Goal: Information Seeking & Learning: Learn about a topic

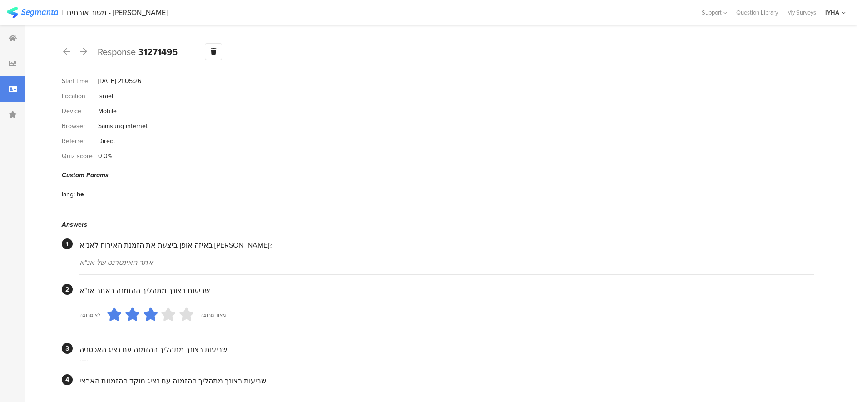
scroll to position [760, 0]
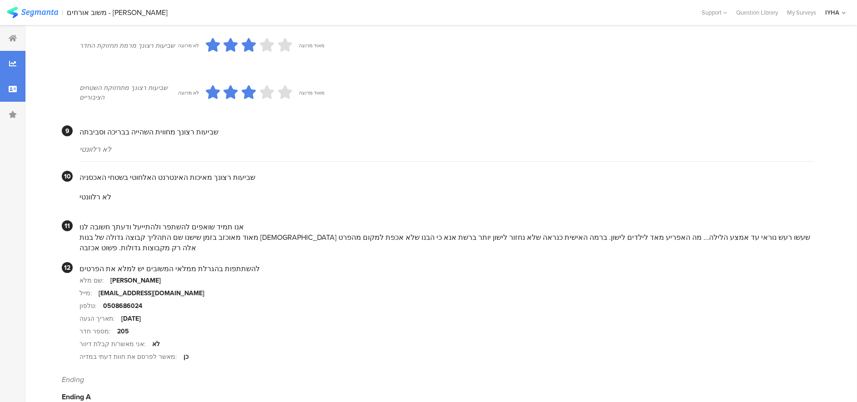
click at [1, 65] on div at bounding box center [12, 63] width 25 height 25
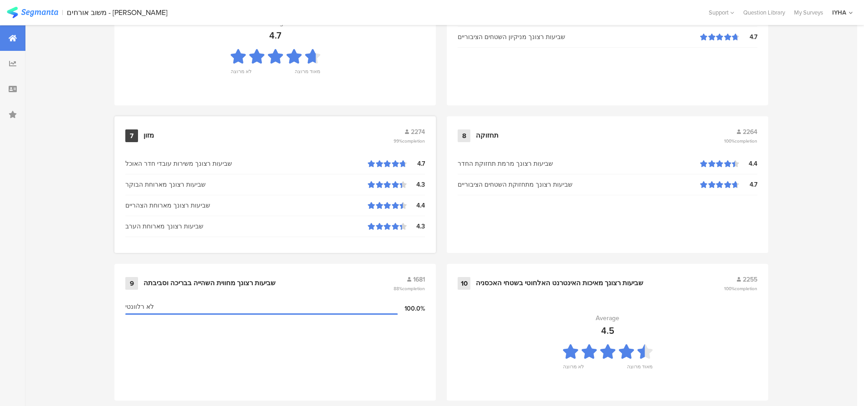
scroll to position [926, 0]
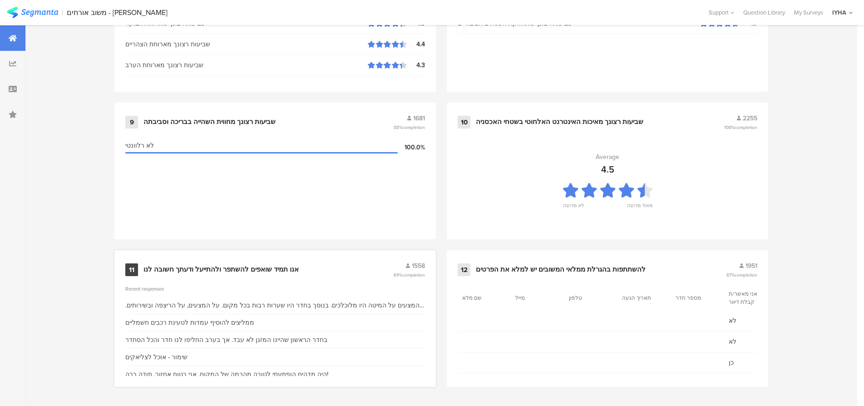
click at [205, 270] on div "אנו תמיד שואפים להשתפר ולהתייעל ודעתך חשובה לנו" at bounding box center [220, 269] width 155 height 9
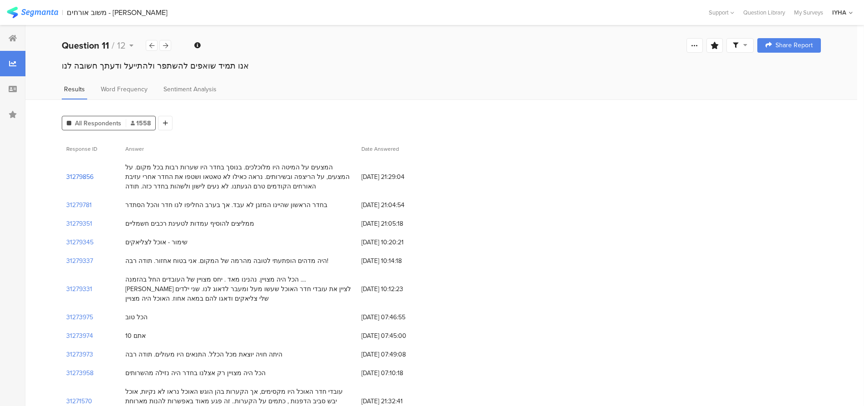
click at [80, 179] on section "31279856" at bounding box center [79, 177] width 27 height 10
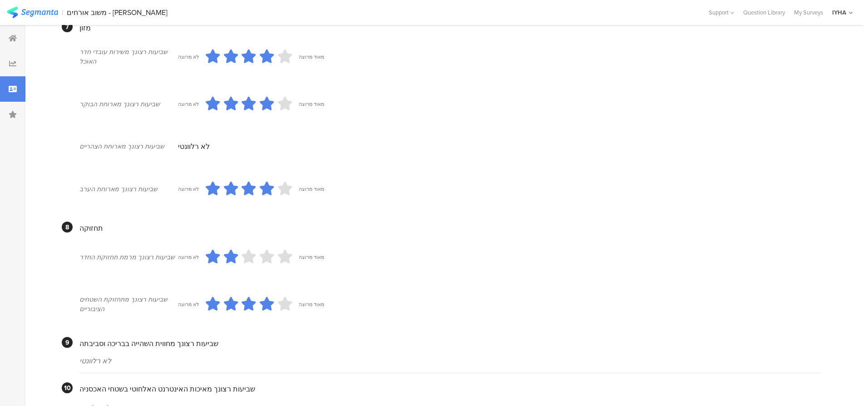
scroll to position [748, 0]
